Goal: Transaction & Acquisition: Purchase product/service

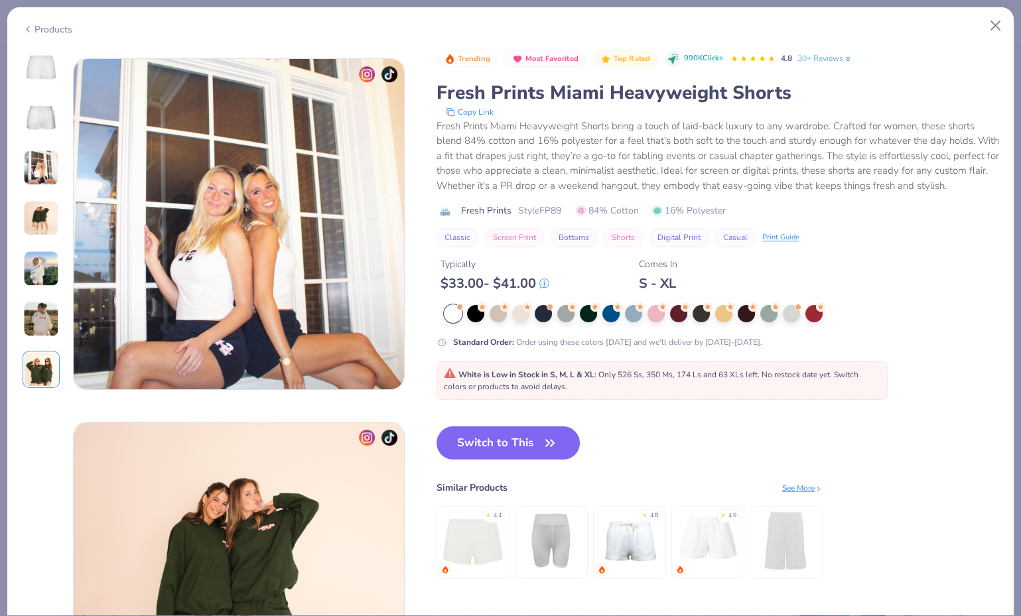
scroll to position [712, 0]
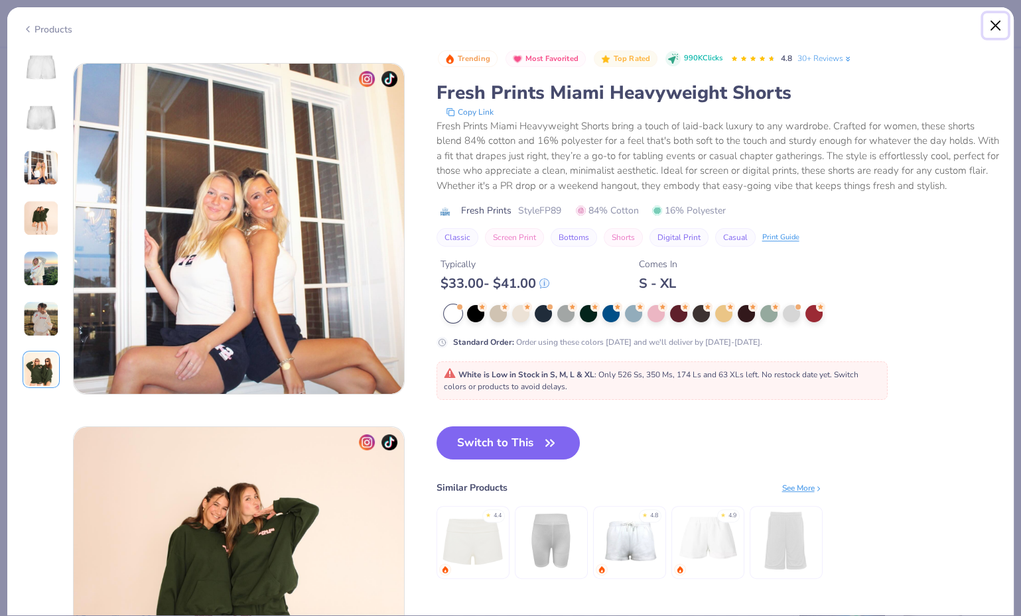
click at [992, 21] on button "Close" at bounding box center [995, 25] width 25 height 25
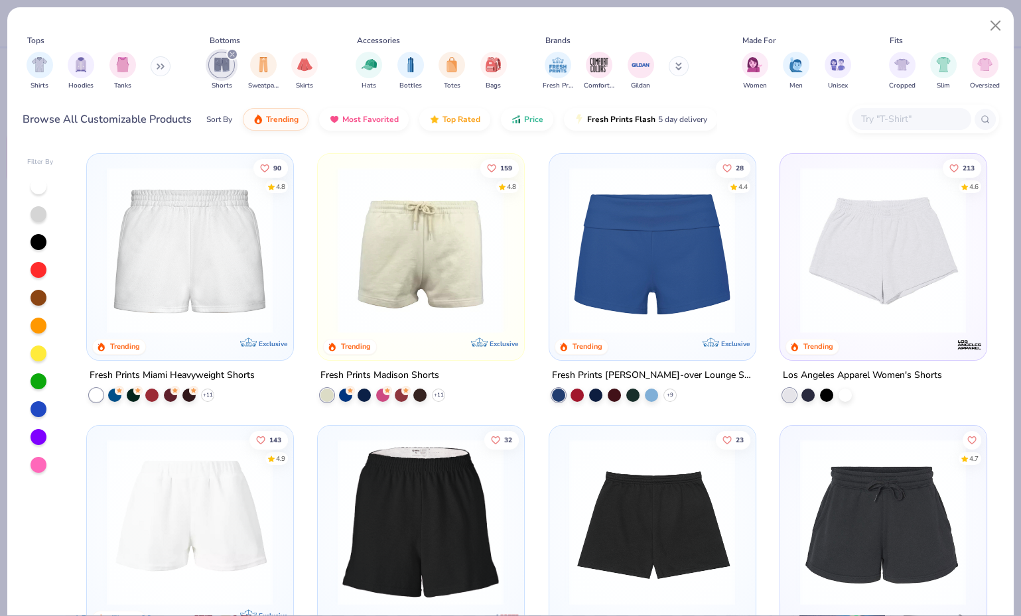
click at [232, 52] on icon "filter for Shorts" at bounding box center [231, 54] width 5 height 5
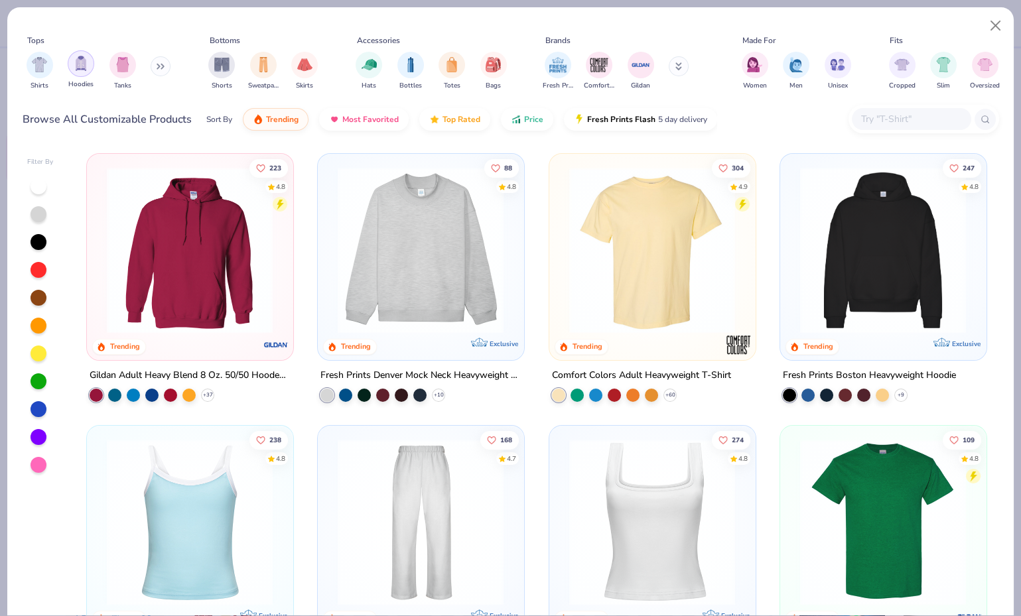
click at [78, 69] on img "filter for Hoodies" at bounding box center [81, 63] width 15 height 15
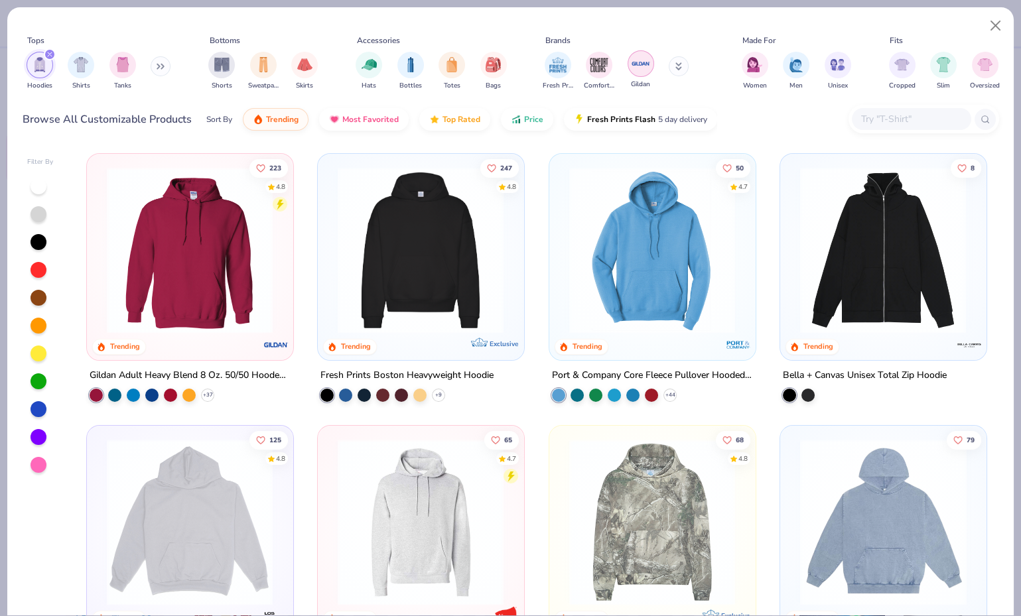
click at [637, 61] on img "filter for Gildan" at bounding box center [641, 64] width 20 height 20
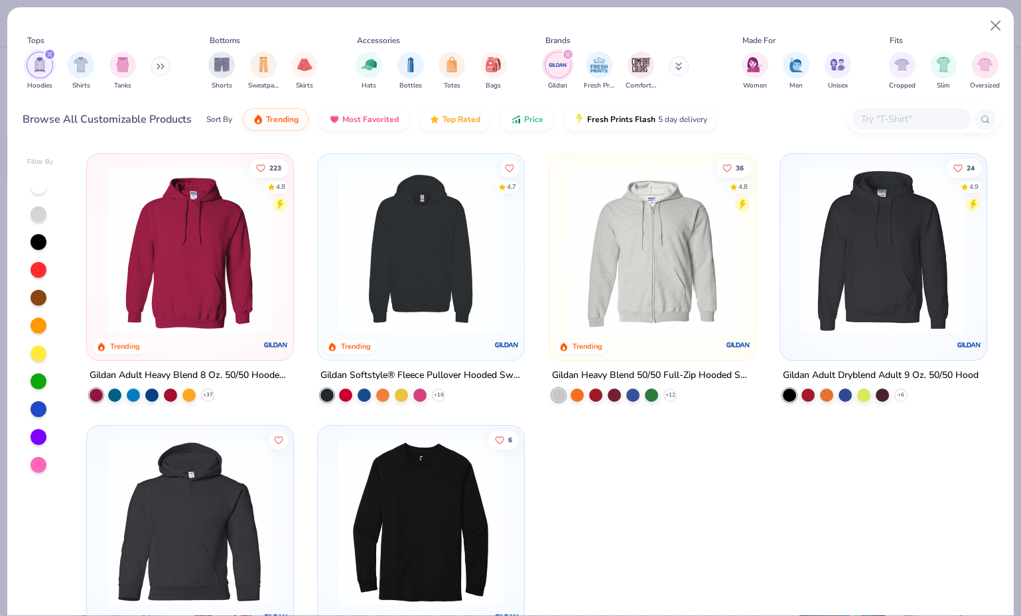
click at [48, 53] on icon "filter for Hoodies" at bounding box center [50, 54] width 4 height 4
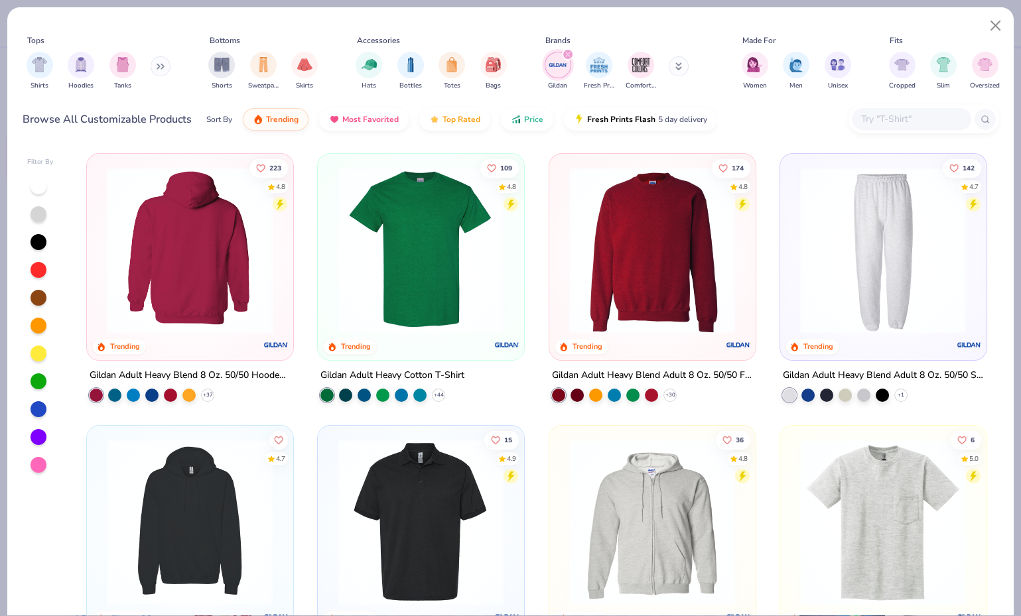
click at [190, 245] on img at bounding box center [189, 250] width 179 height 166
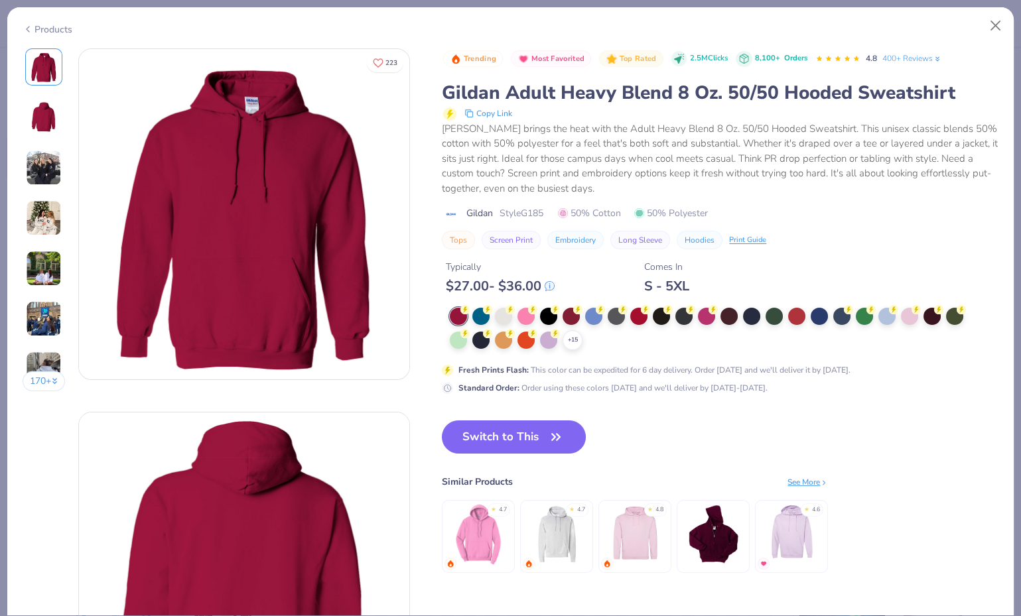
click at [40, 269] on img at bounding box center [44, 269] width 36 height 36
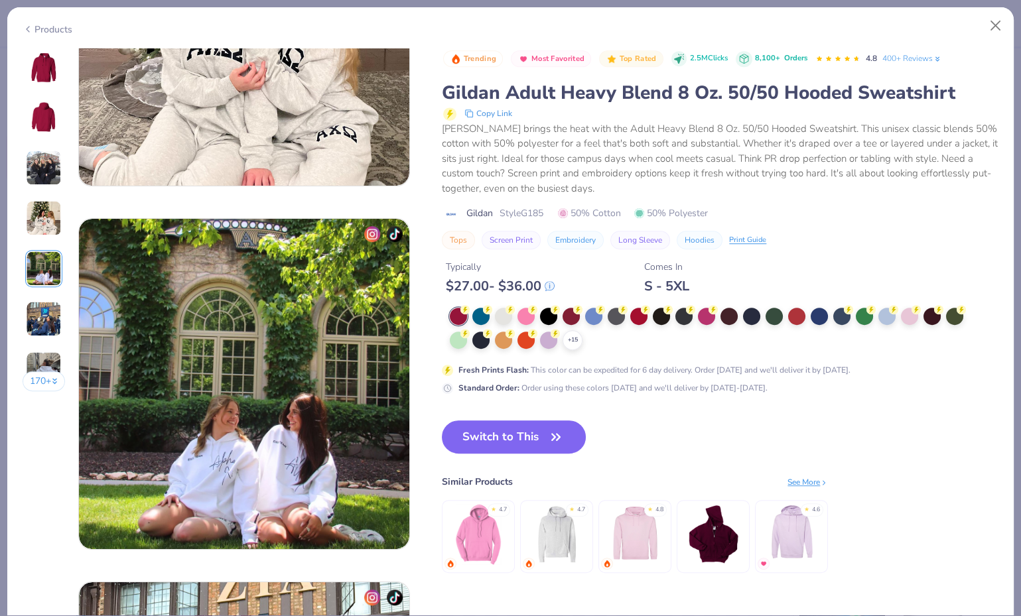
scroll to position [1454, 0]
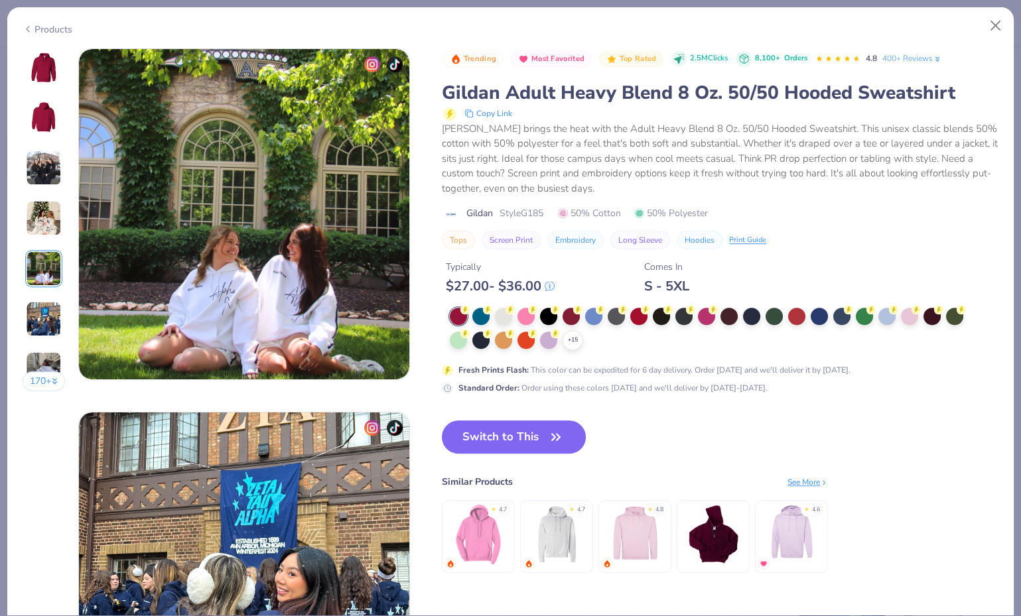
click at [229, 246] on img at bounding box center [244, 214] width 330 height 330
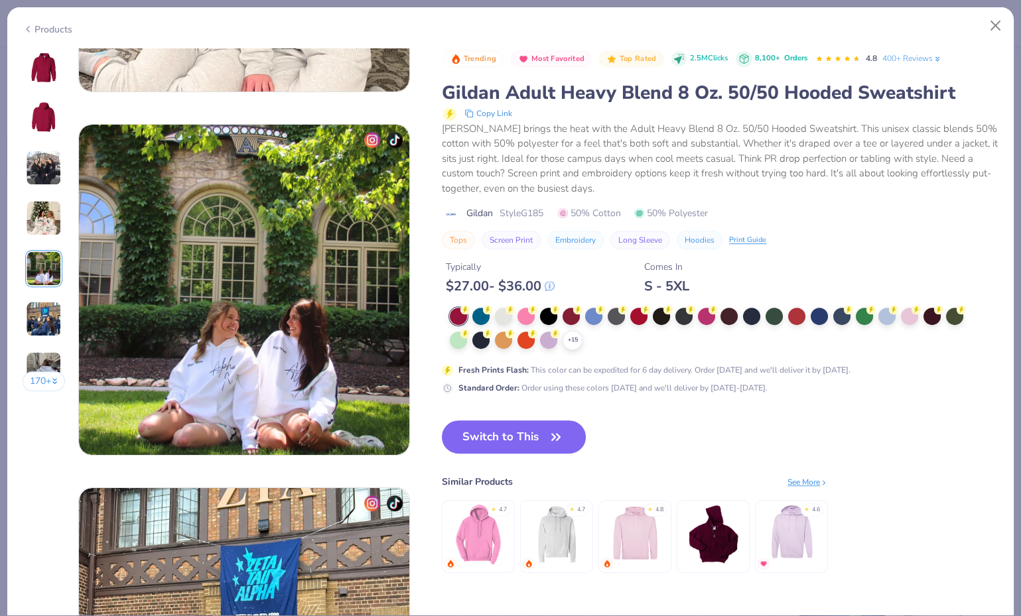
scroll to position [1364, 0]
